Goal: Information Seeking & Learning: Find specific fact

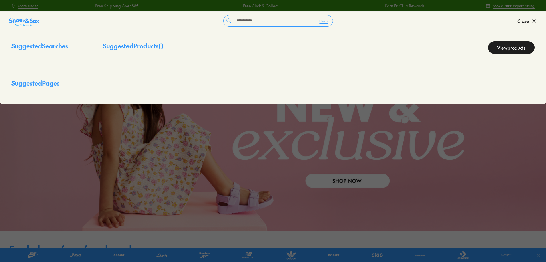
type input "**********"
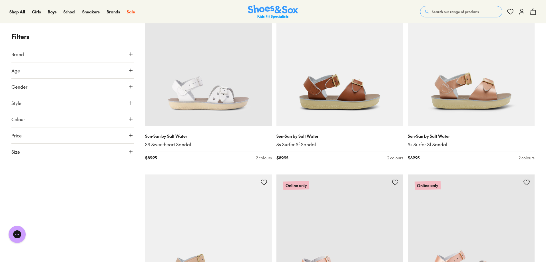
scroll to position [250, 0]
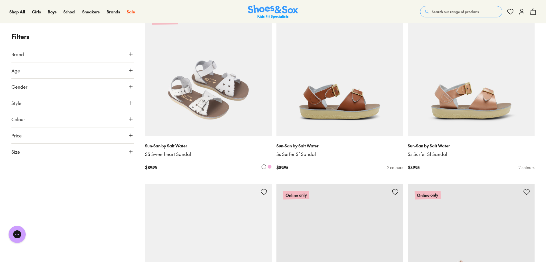
click at [249, 88] on img at bounding box center [208, 72] width 127 height 127
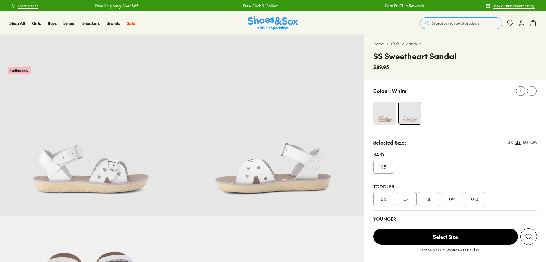
click at [383, 118] on img at bounding box center [384, 113] width 23 height 23
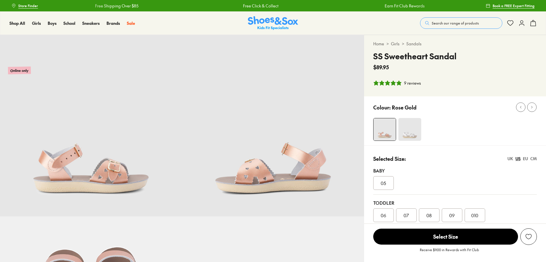
select select "*"
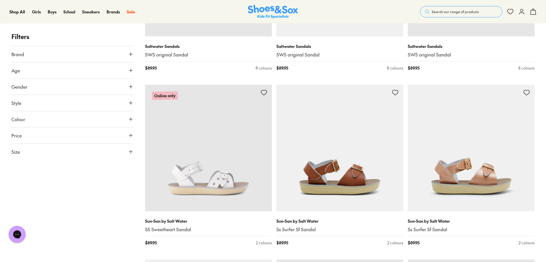
scroll to position [183, 0]
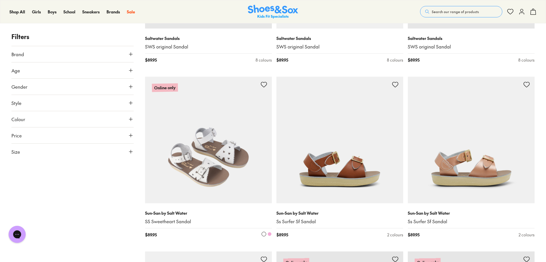
click at [186, 146] on img at bounding box center [208, 140] width 127 height 127
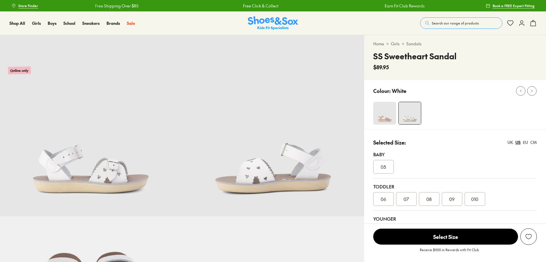
click at [380, 117] on img at bounding box center [384, 113] width 23 height 23
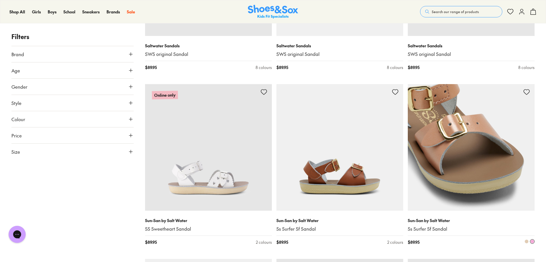
click at [482, 173] on img at bounding box center [471, 147] width 127 height 127
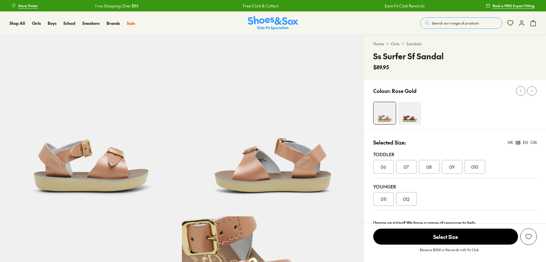
click at [418, 119] on img at bounding box center [409, 113] width 23 height 23
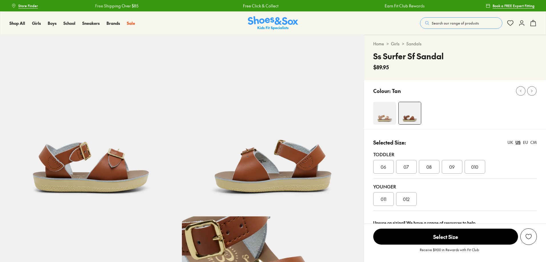
select select "*"
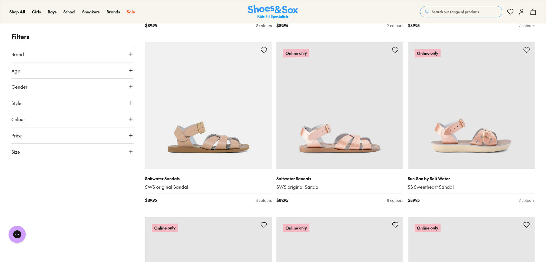
scroll to position [381, 0]
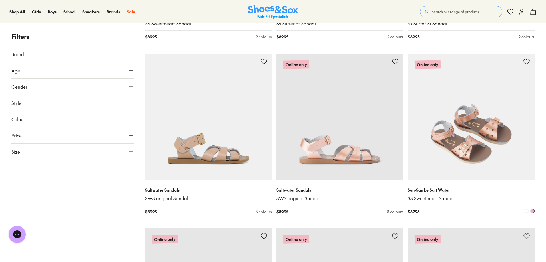
click at [534, 144] on img at bounding box center [471, 117] width 127 height 127
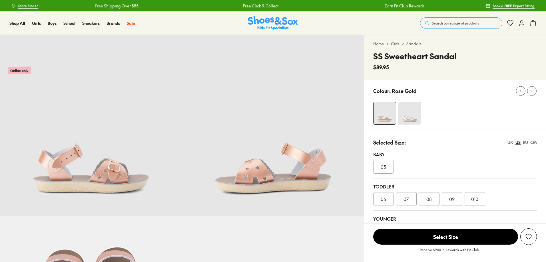
select select "*"
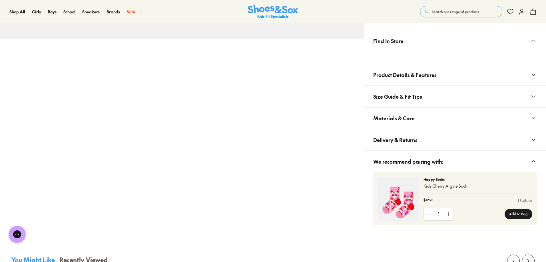
scroll to position [438, 0]
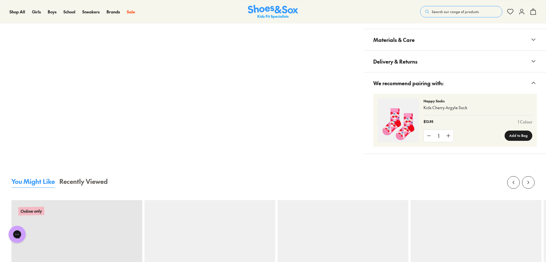
click at [394, 40] on span "Materials & Care" at bounding box center [393, 39] width 41 height 17
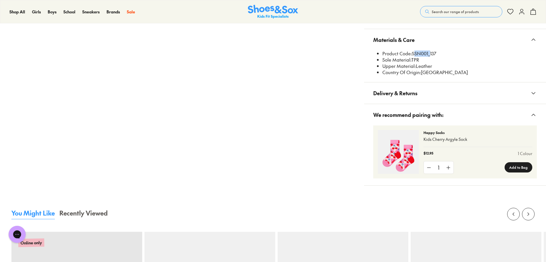
drag, startPoint x: 412, startPoint y: 52, endPoint x: 428, endPoint y: 53, distance: 15.8
click at [428, 53] on li "Product Code: SSN001_137" at bounding box center [459, 54] width 155 height 6
copy li "SSN001"
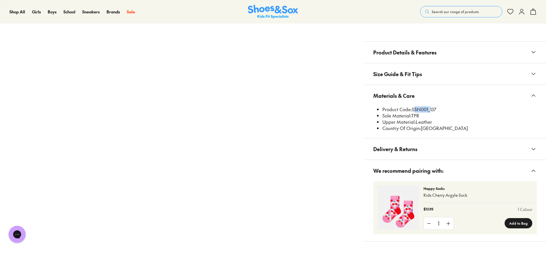
scroll to position [0, 0]
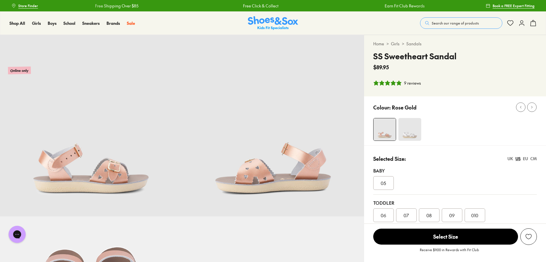
click at [474, 16] on div "Shop All Shop All Shop All New Arrivals Up to 40% Off Sale Online Only Best Sel…" at bounding box center [273, 22] width 546 height 23
click at [468, 22] on span "Search our range of products" at bounding box center [455, 23] width 47 height 5
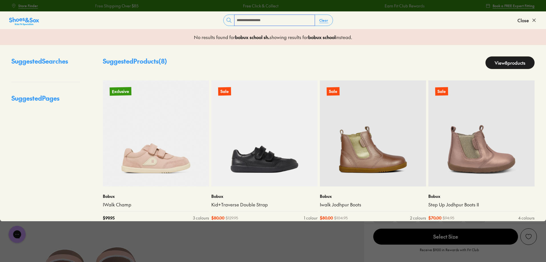
type input "**********"
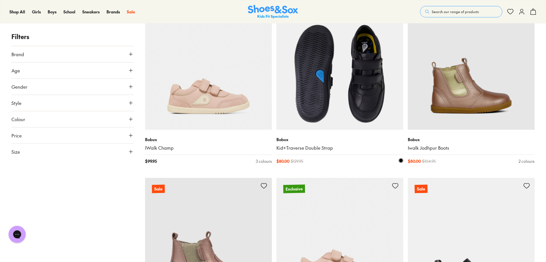
click at [312, 97] on img at bounding box center [339, 66] width 127 height 127
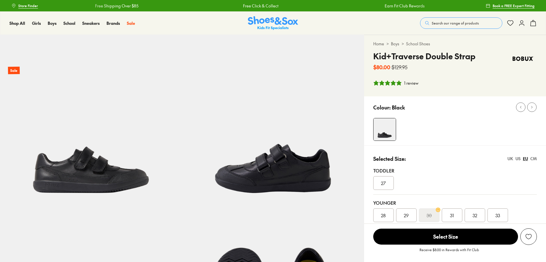
select select "*"
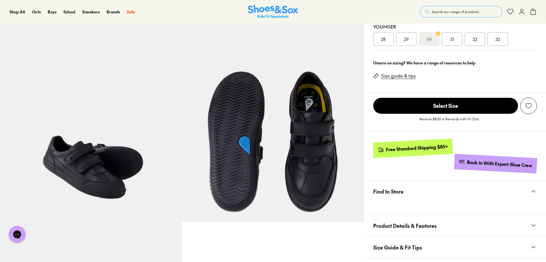
scroll to position [325, 0]
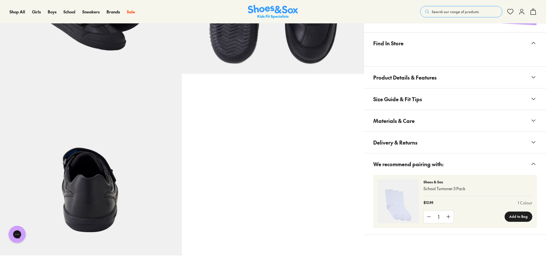
click at [399, 120] on span "Materials & Care" at bounding box center [393, 121] width 41 height 17
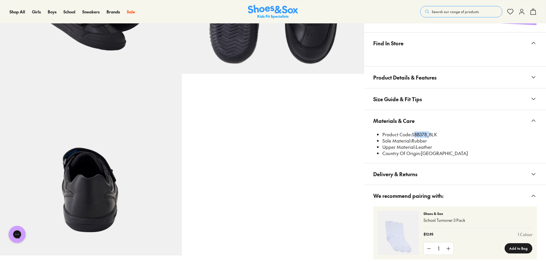
drag, startPoint x: 413, startPoint y: 134, endPoint x: 427, endPoint y: 133, distance: 14.0
click at [427, 133] on li "Product Code: SBB378_BLK" at bounding box center [459, 135] width 155 height 6
copy li "SBB378"
